Goal: Task Accomplishment & Management: Manage account settings

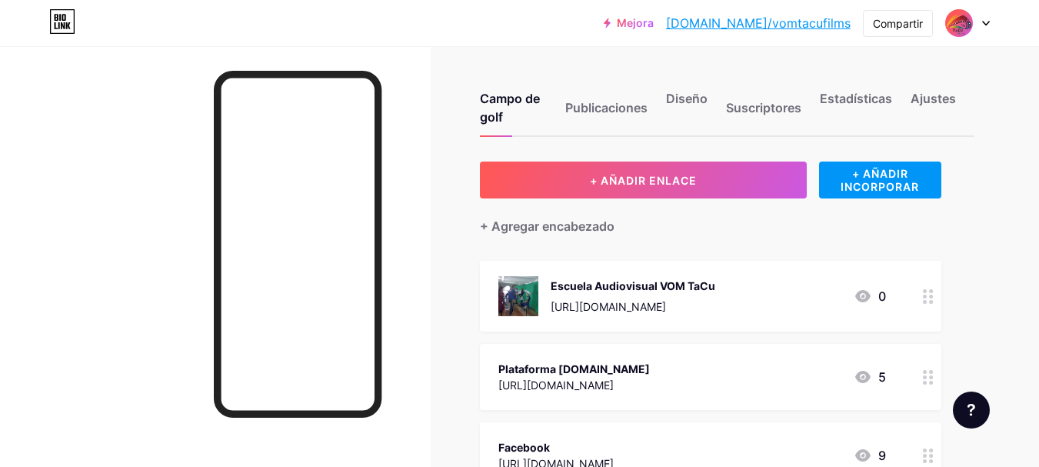
click at [984, 24] on icon at bounding box center [986, 23] width 8 height 5
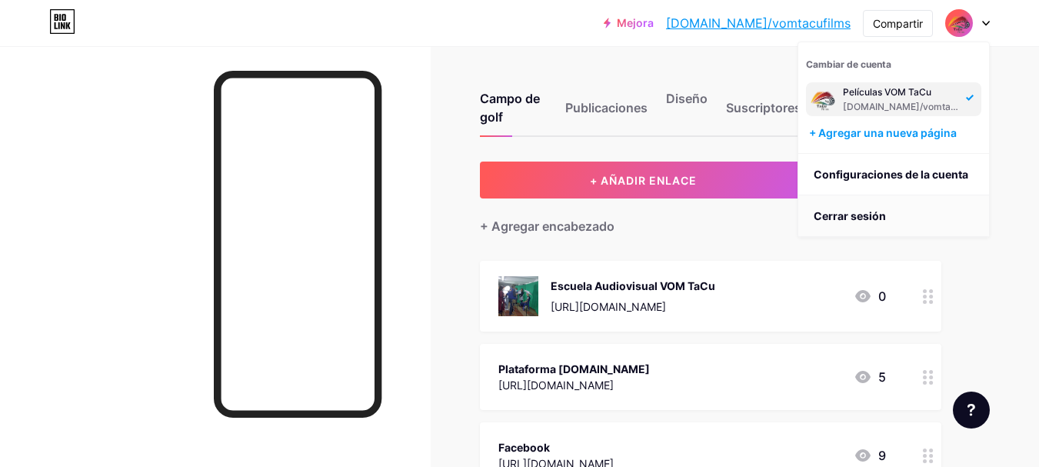
click at [875, 216] on font "Cerrar sesión" at bounding box center [850, 215] width 72 height 13
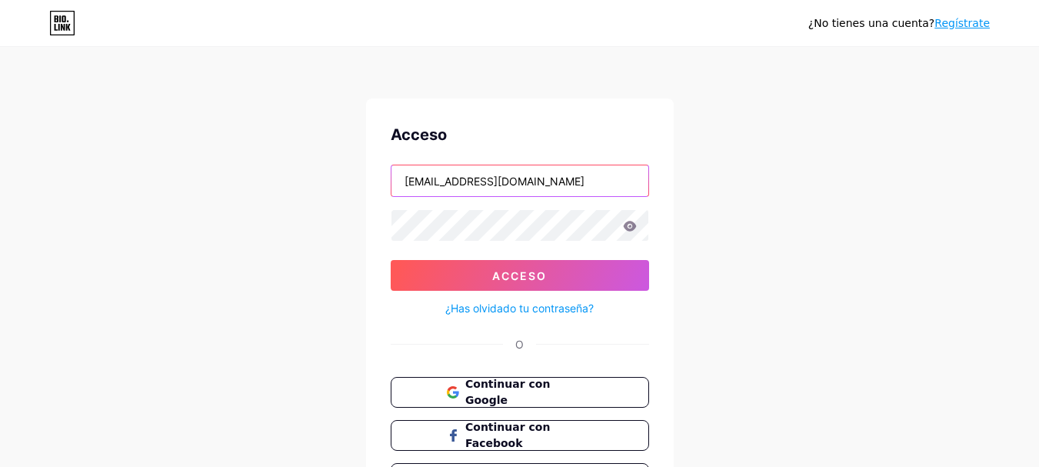
click at [590, 185] on input "[EMAIL_ADDRESS][DOMAIN_NAME]" at bounding box center [520, 180] width 257 height 31
type input "[EMAIL_ADDRESS][DOMAIN_NAME]"
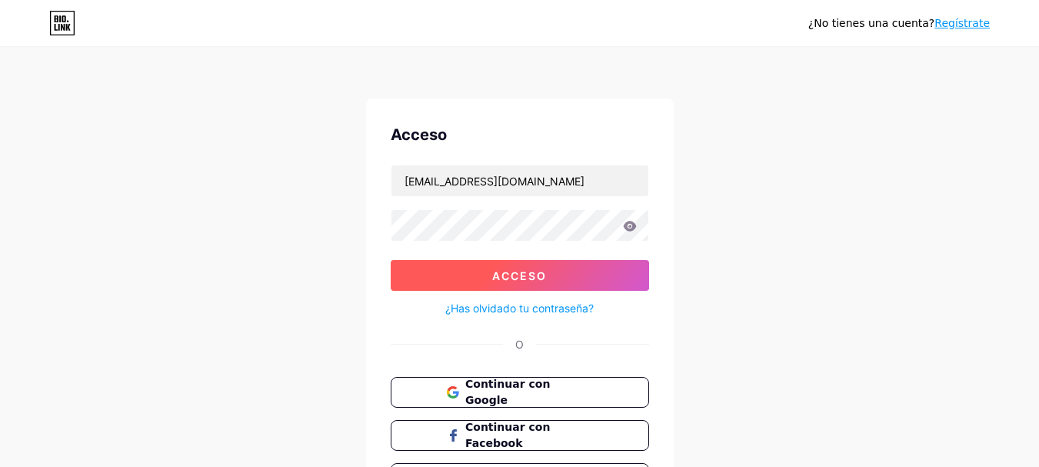
drag, startPoint x: 522, startPoint y: 276, endPoint x: 558, endPoint y: 276, distance: 36.2
click at [522, 276] on font "Acceso" at bounding box center [519, 275] width 55 height 13
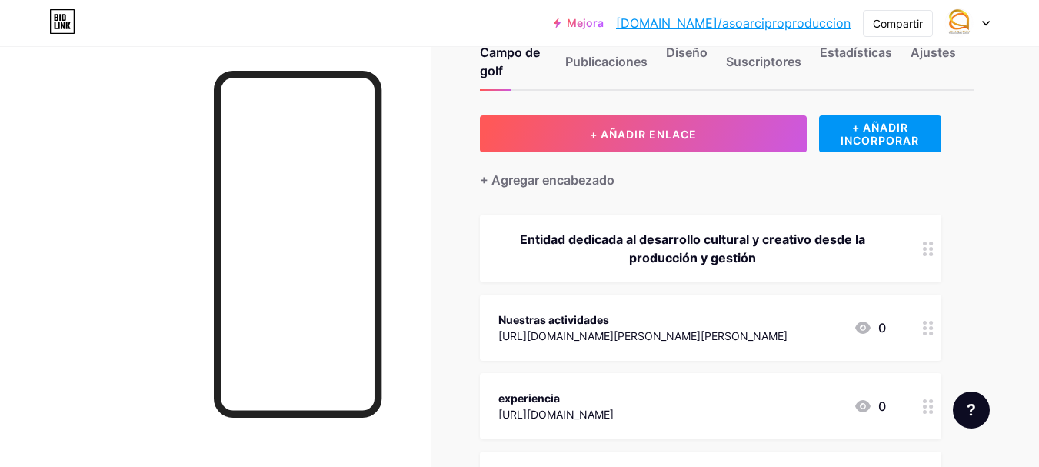
scroll to position [25, 0]
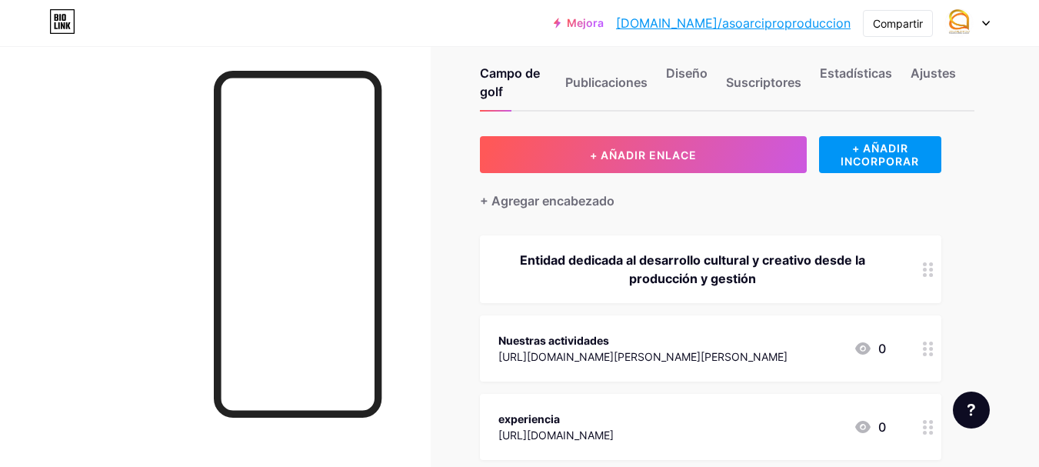
click at [730, 22] on font "[DOMAIN_NAME]/asoarciproproduccion" at bounding box center [733, 22] width 235 height 15
